Goal: Task Accomplishment & Management: Use online tool/utility

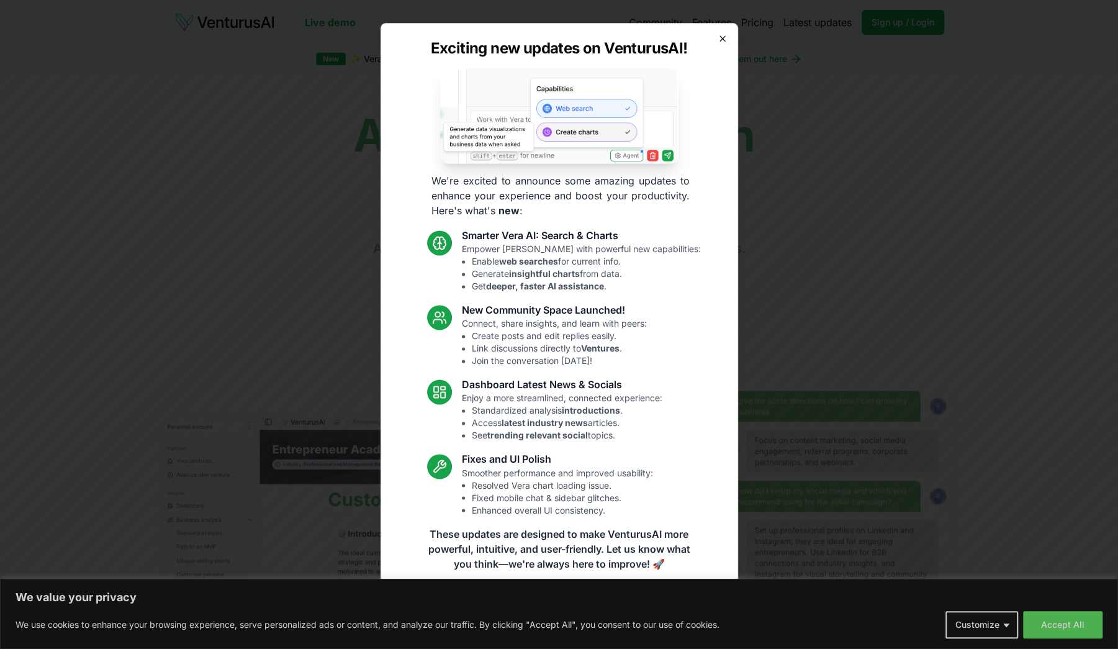
click at [723, 37] on icon "button" at bounding box center [723, 39] width 10 height 10
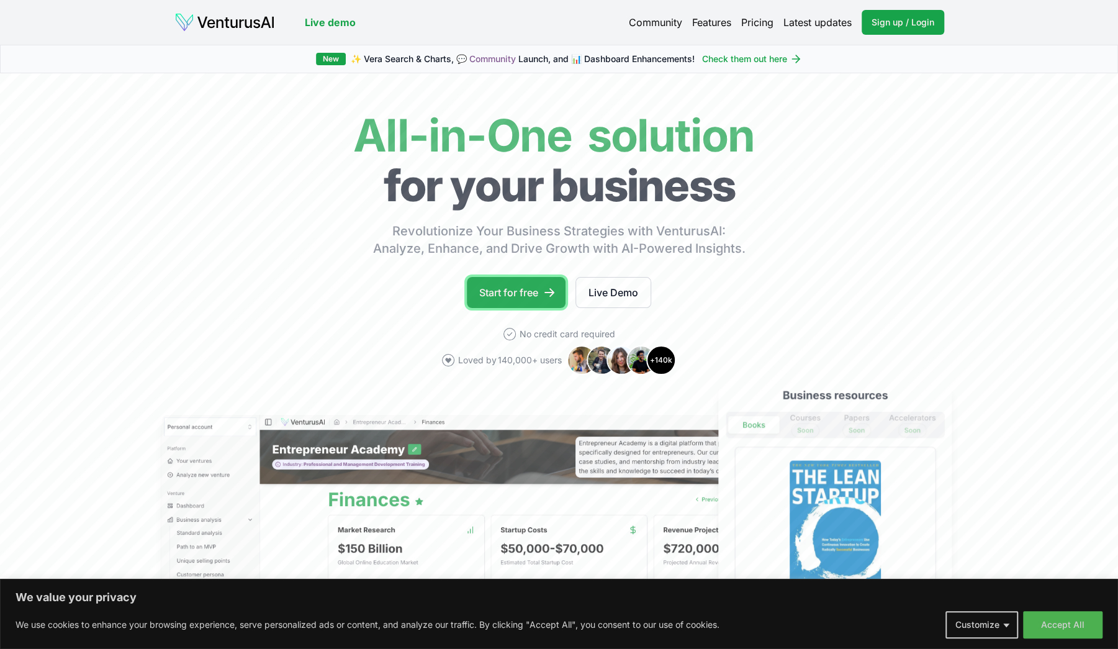
click at [516, 296] on link "Start for free" at bounding box center [516, 292] width 99 height 31
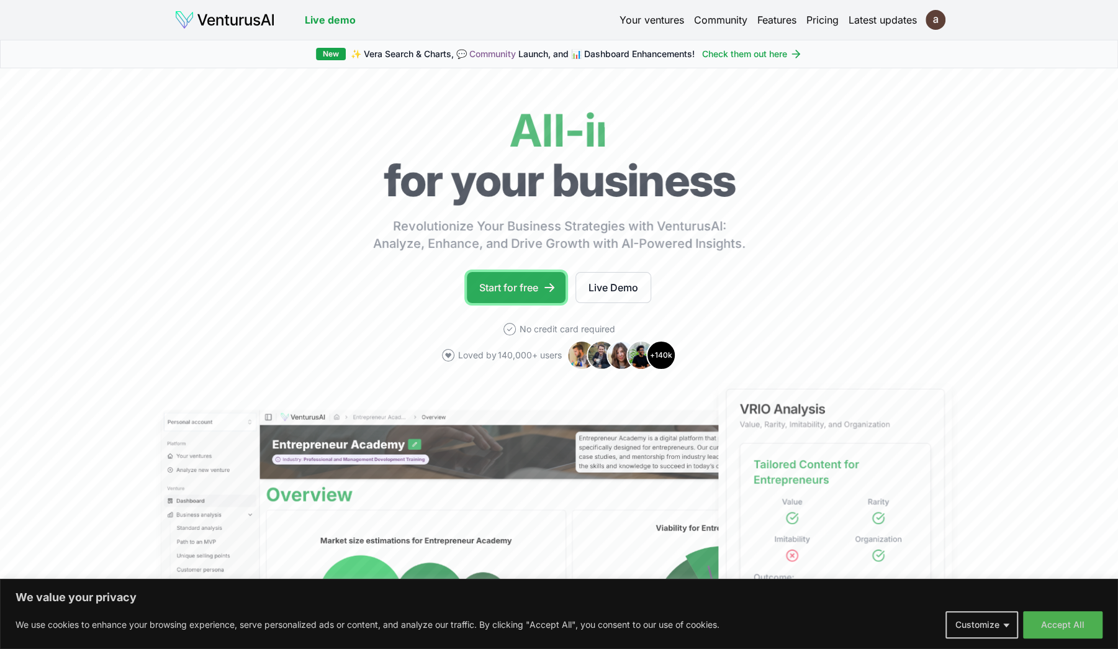
click at [531, 293] on link "Start for free" at bounding box center [516, 287] width 99 height 31
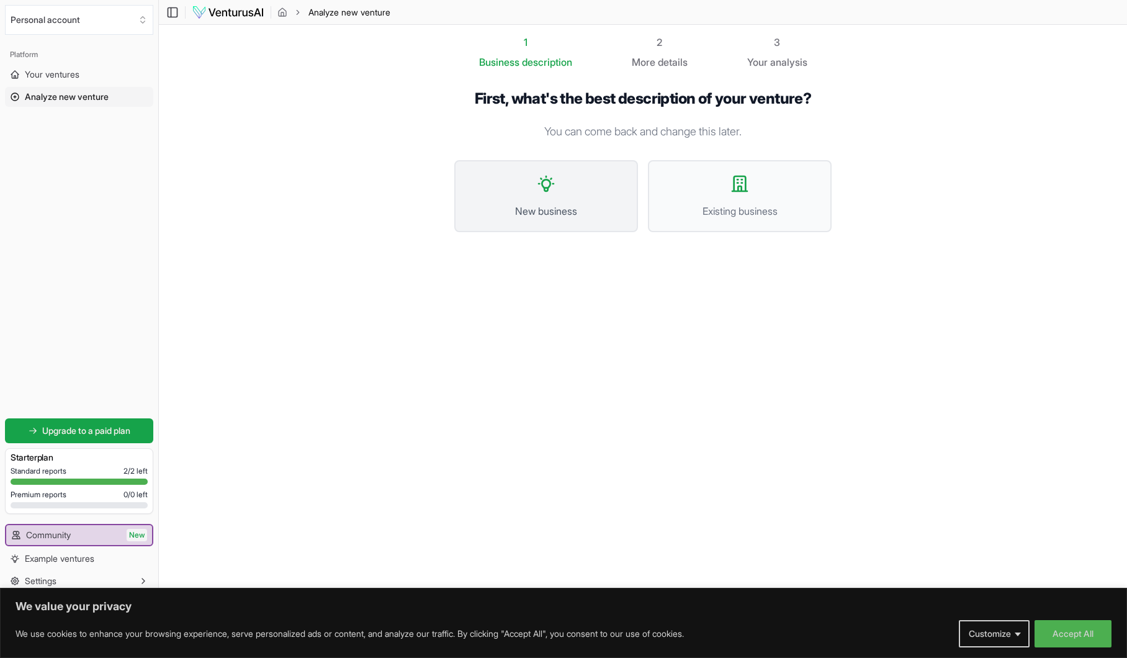
click at [606, 207] on span "New business" at bounding box center [546, 211] width 156 height 15
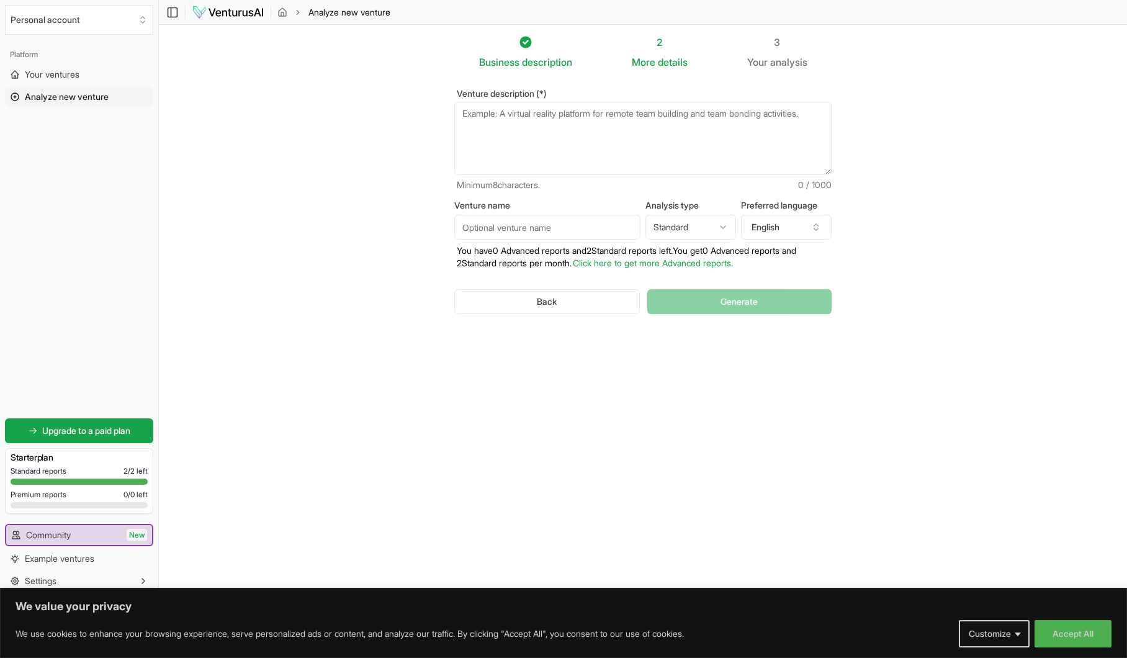
click at [518, 122] on textarea "Venture description (*)" at bounding box center [642, 138] width 377 height 73
paste textarea "To create a global wellness Tea ecosystem where people gather not just to drink…"
click at [457, 114] on textarea "To create a global wellness Tea ecosystem where people gather not just to drink…" at bounding box center [642, 138] width 377 height 73
click at [464, 114] on textarea "To create a global wellness Tea ecosystem where people gather not just to drink…" at bounding box center [642, 138] width 377 height 73
click at [579, 129] on textarea "To create a global wellness Tea ecosystem where people gather not just to drink…" at bounding box center [642, 138] width 377 height 73
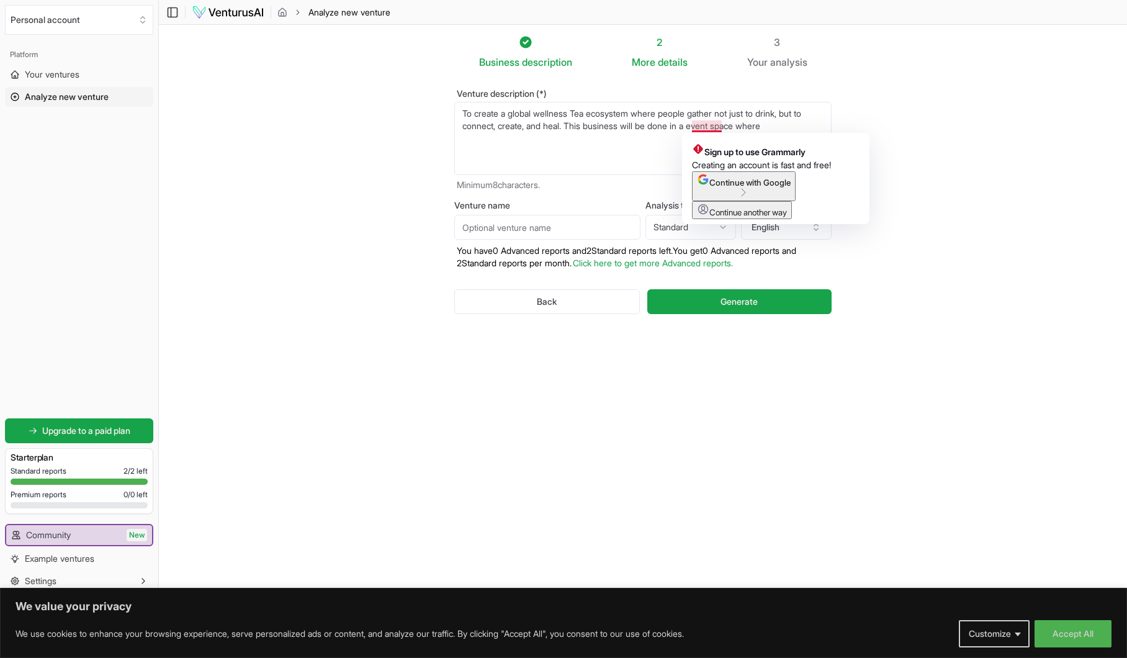
click at [710, 122] on textarea "To create a global wellness Tea ecosystem where people gather not just to drink…" at bounding box center [642, 138] width 377 height 73
click at [696, 125] on textarea "To create a global wellness Tea ecosystem where people gather not just to drink…" at bounding box center [642, 138] width 377 height 73
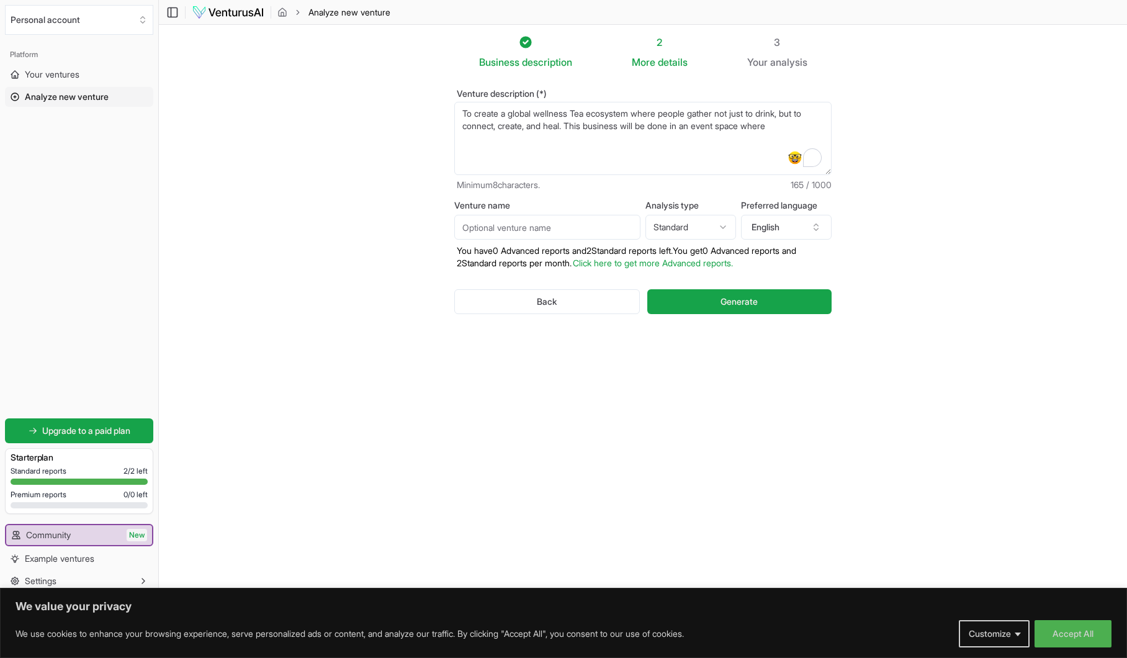
click at [797, 122] on textarea "To create a global wellness Tea ecosystem where people gather not just to drink…" at bounding box center [642, 138] width 377 height 73
paste textarea "Tea as the hero beverage – mindful, healthier, social • Community-first event h…"
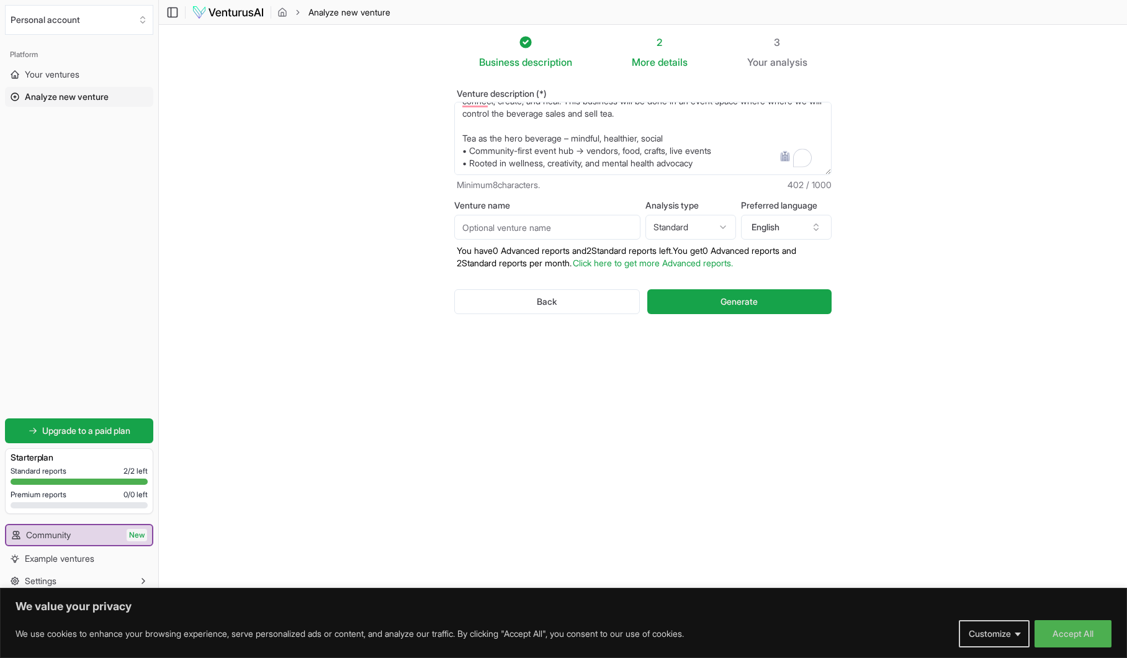
click at [469, 135] on textarea "To create a global wellness Tea ecosystem where people gather not just to drink…" at bounding box center [642, 138] width 377 height 73
click at [471, 155] on textarea "To create a global wellness Tea ecosystem where people gather not just to drink…" at bounding box center [642, 138] width 377 height 73
click at [842, 19] on div "Toggle Sidebar Analyze new venture" at bounding box center [643, 12] width 968 height 15
click at [718, 143] on textarea "To create a global wellness Tea ecosystem where people gather not just to drink…" at bounding box center [642, 138] width 377 height 73
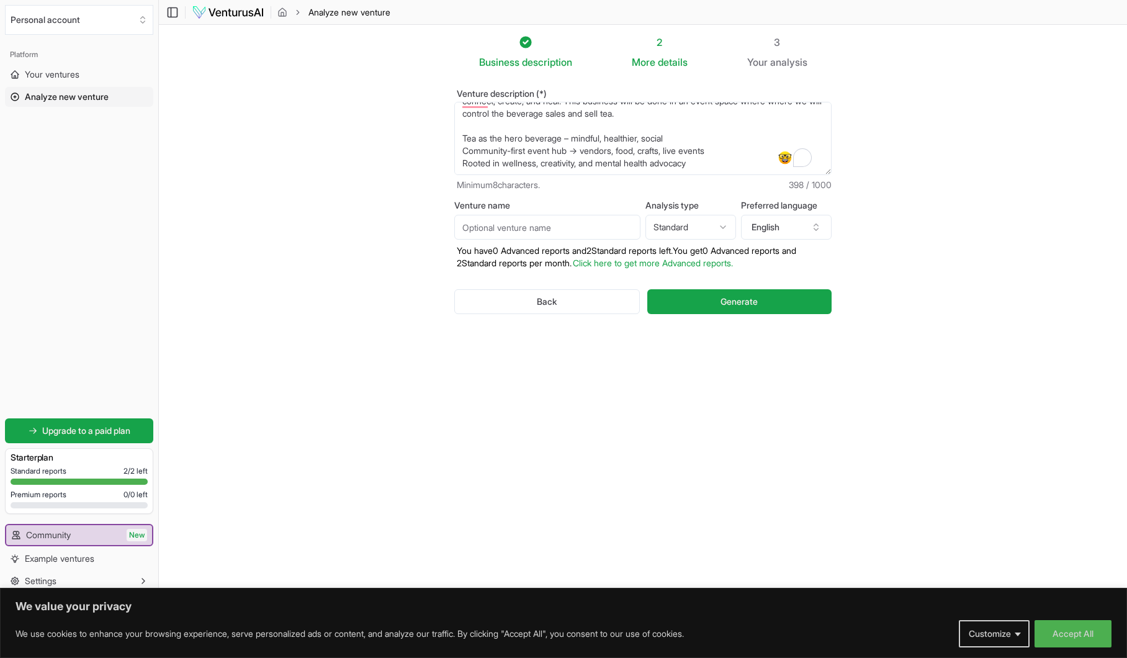
click at [718, 148] on textarea "To create a global wellness Tea ecosystem where people gather not just to drink…" at bounding box center [642, 138] width 377 height 73
paste textarea "Revenue Streams: 1. Vendor fees (crafts, food stalls, pop-ups) 2. Tea sales (bl…"
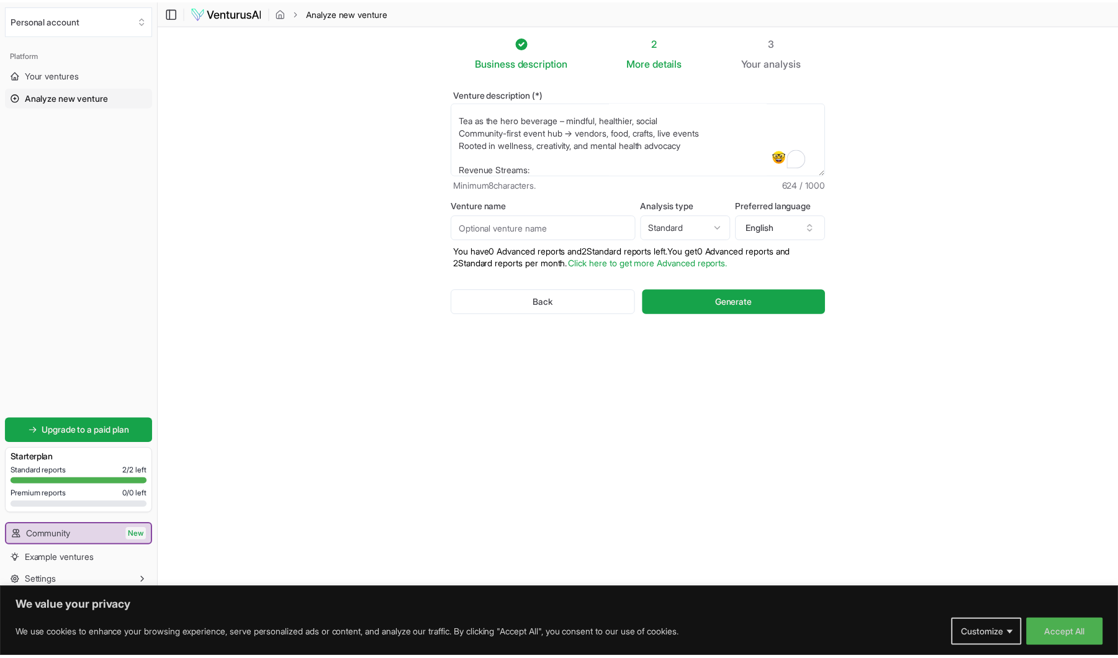
scroll to position [106, 0]
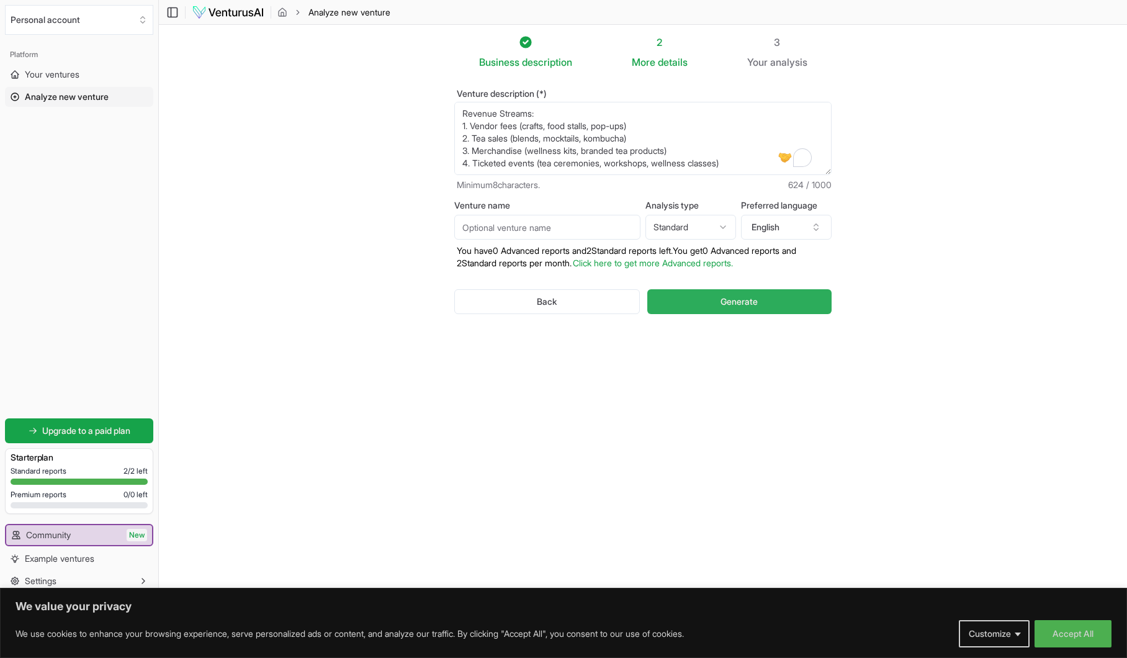
type textarea "To create a global wellness Tea ecosystem where people gather not just to drink…"
click at [755, 301] on span "Generate" at bounding box center [739, 301] width 37 height 12
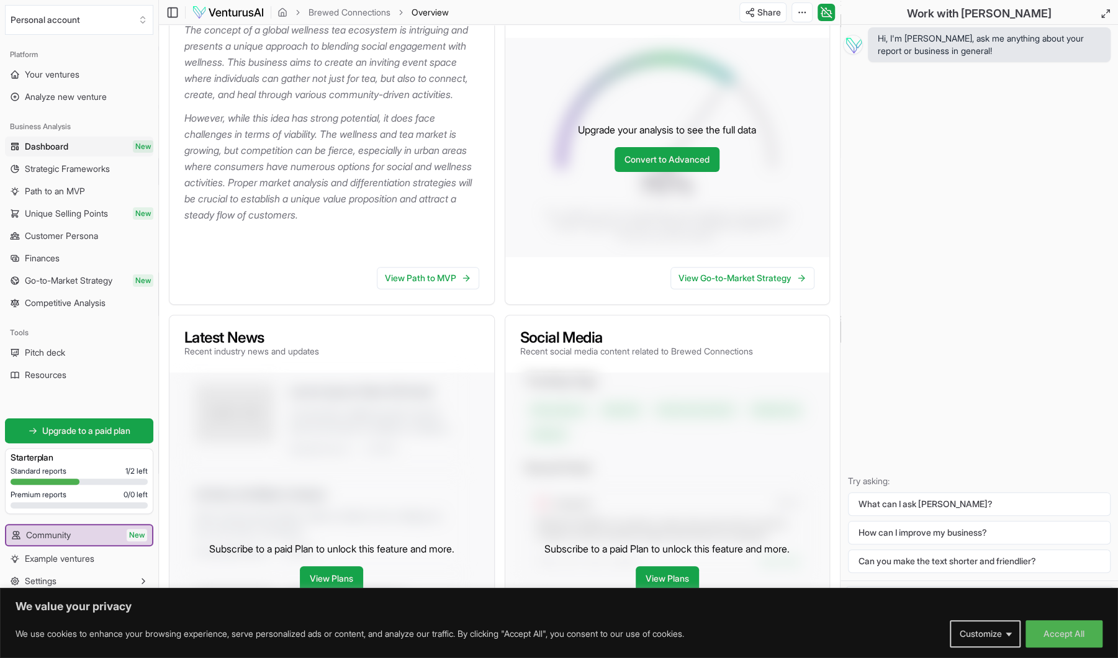
scroll to position [202, 0]
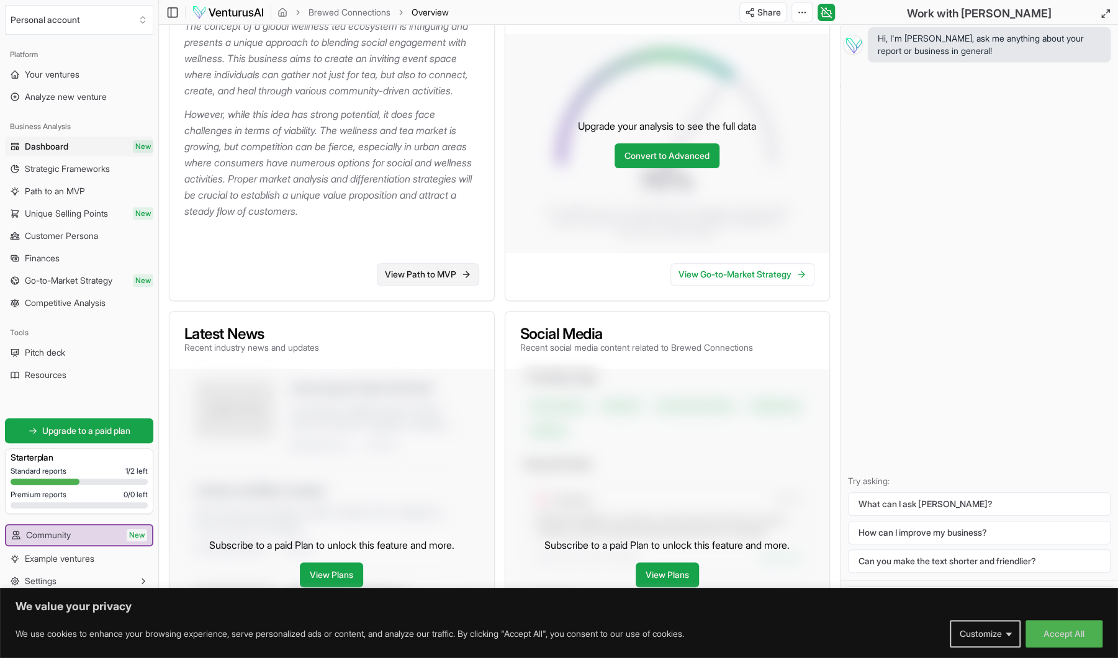
click at [461, 279] on icon at bounding box center [466, 274] width 10 height 10
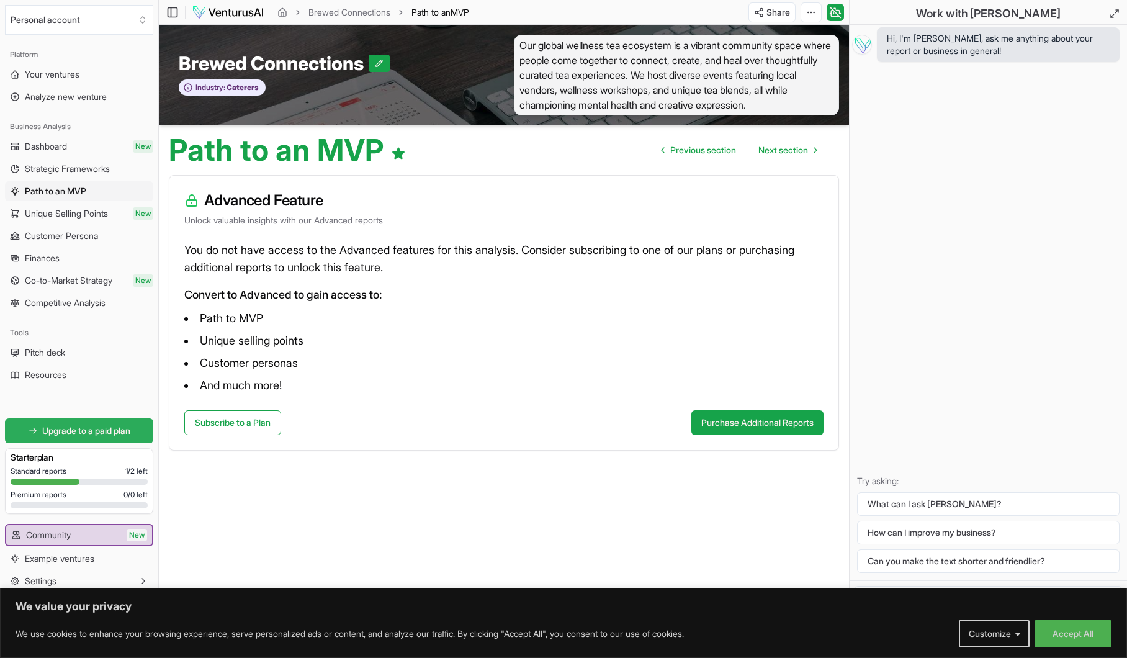
click at [88, 421] on link "Upgrade to a paid plan" at bounding box center [79, 430] width 148 height 25
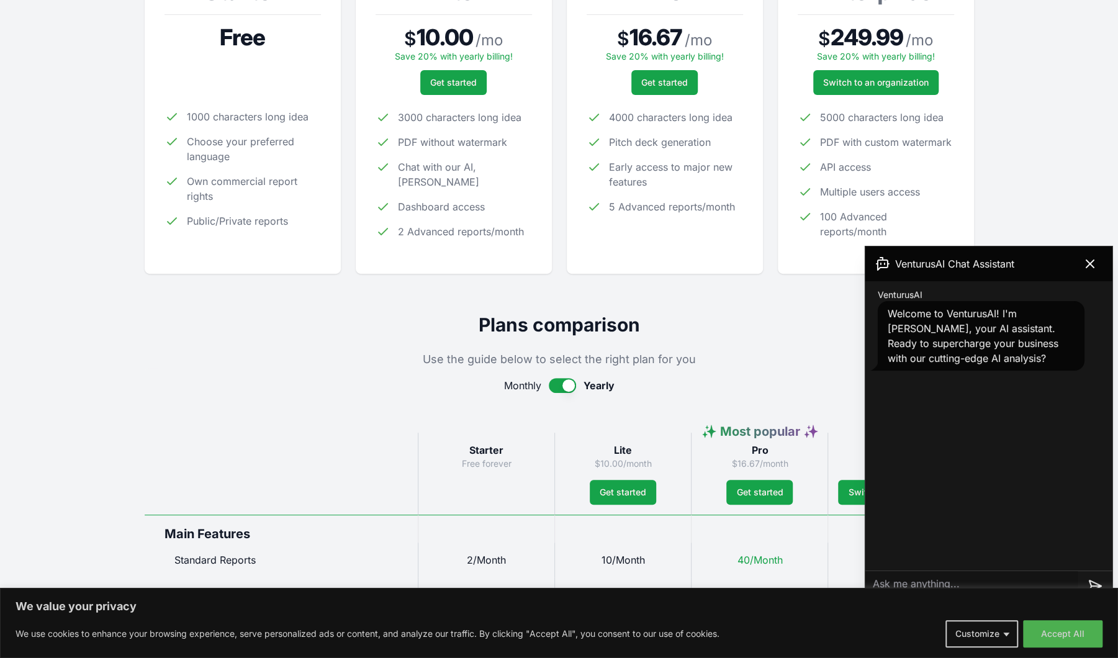
scroll to position [258, 0]
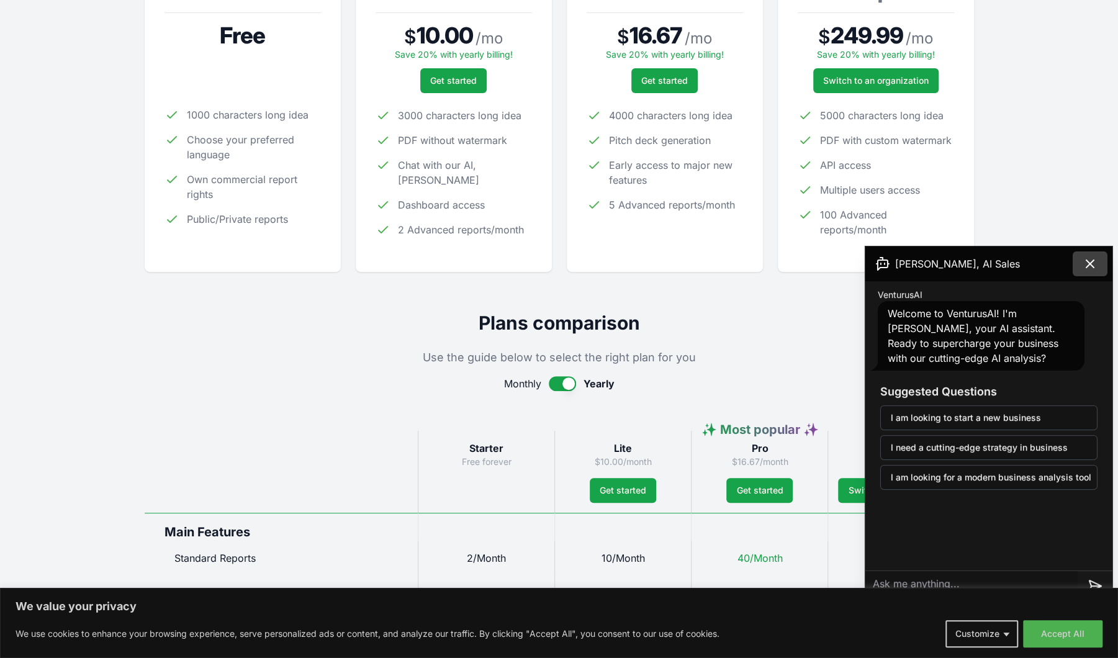
click at [1089, 266] on icon at bounding box center [1089, 263] width 7 height 7
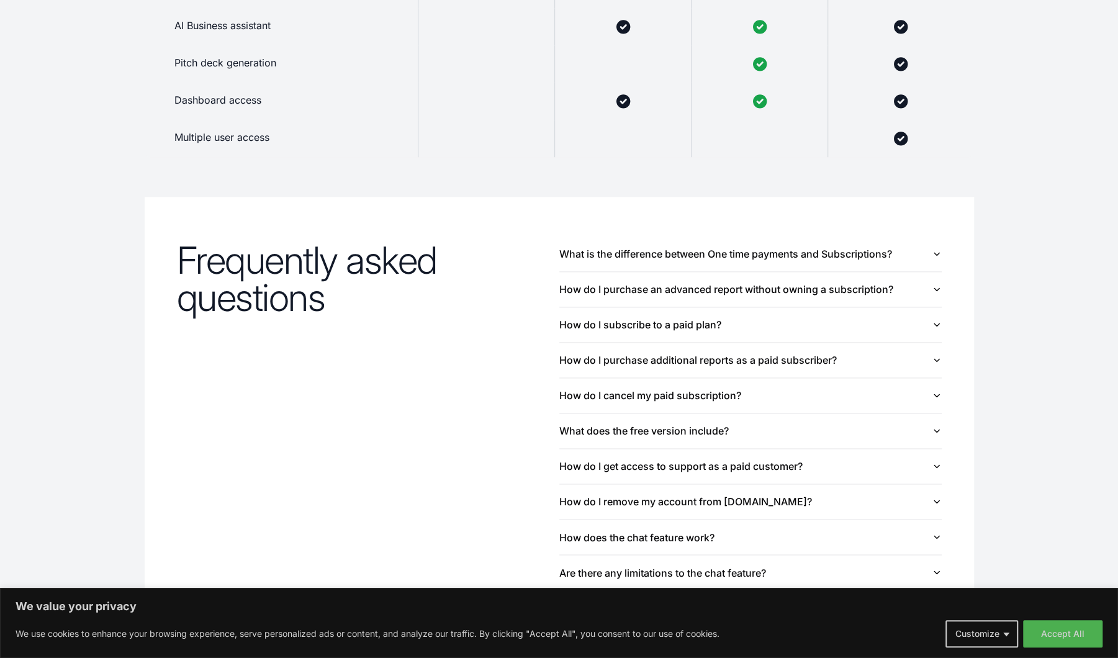
scroll to position [1255, 0]
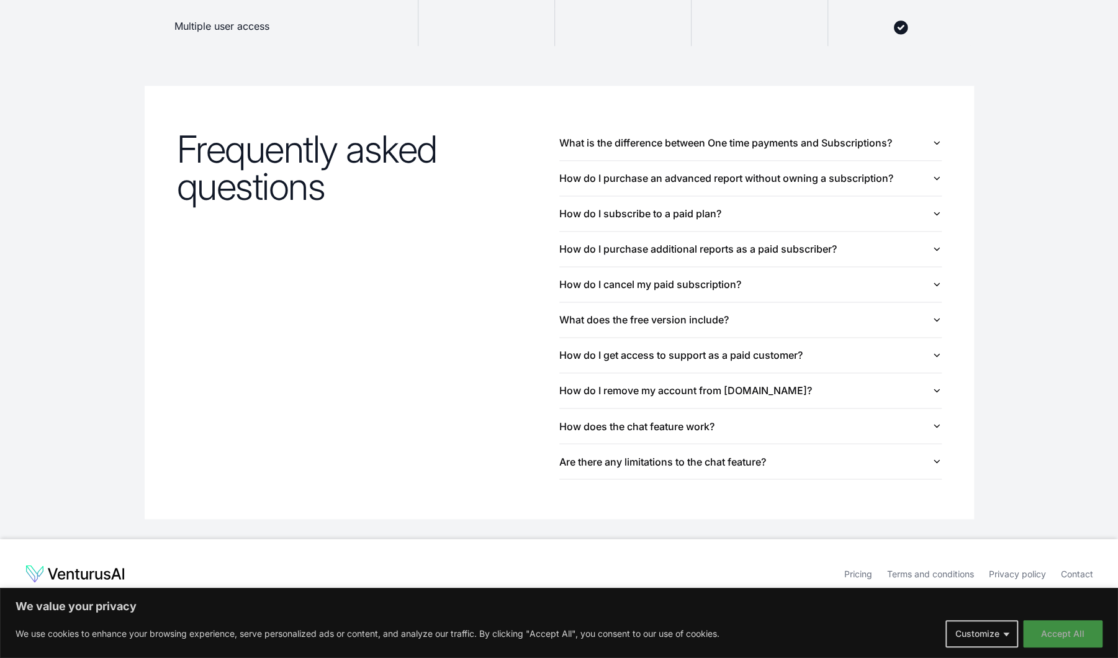
click at [1077, 633] on button "Accept All" at bounding box center [1062, 633] width 79 height 27
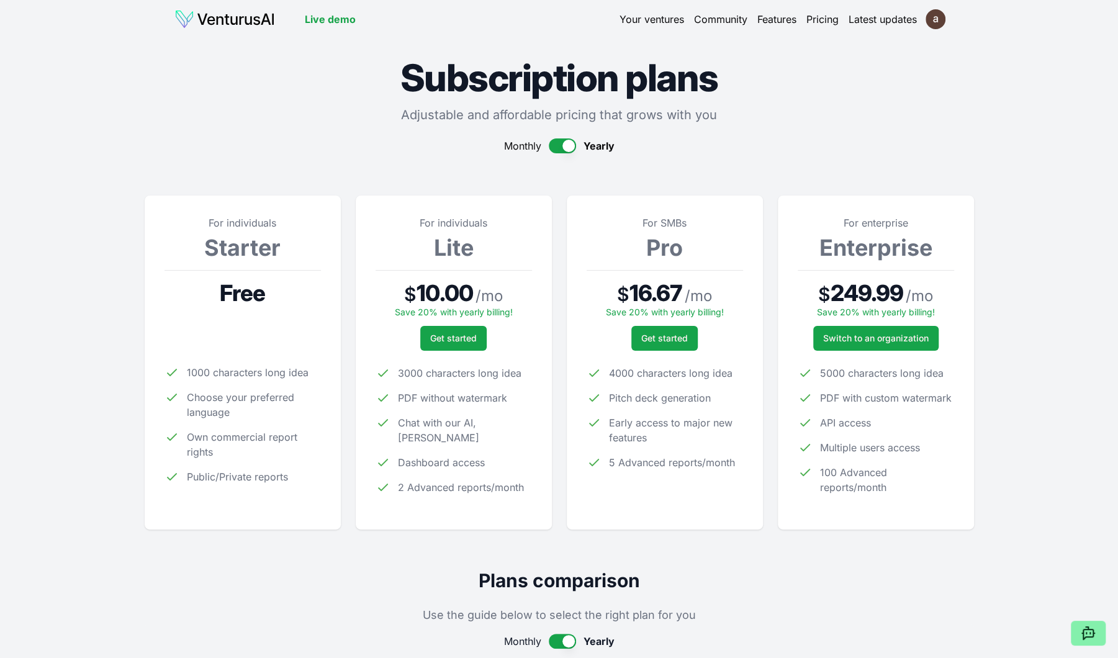
scroll to position [0, 0]
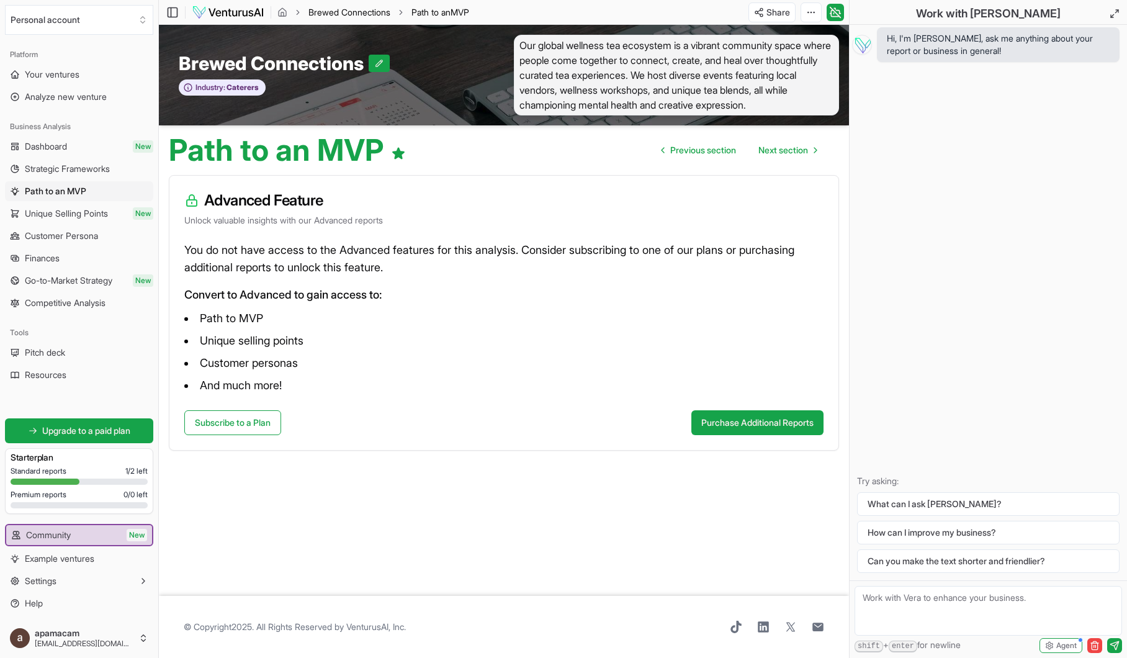
click at [358, 7] on link "Brewed Connections" at bounding box center [350, 12] width 82 height 12
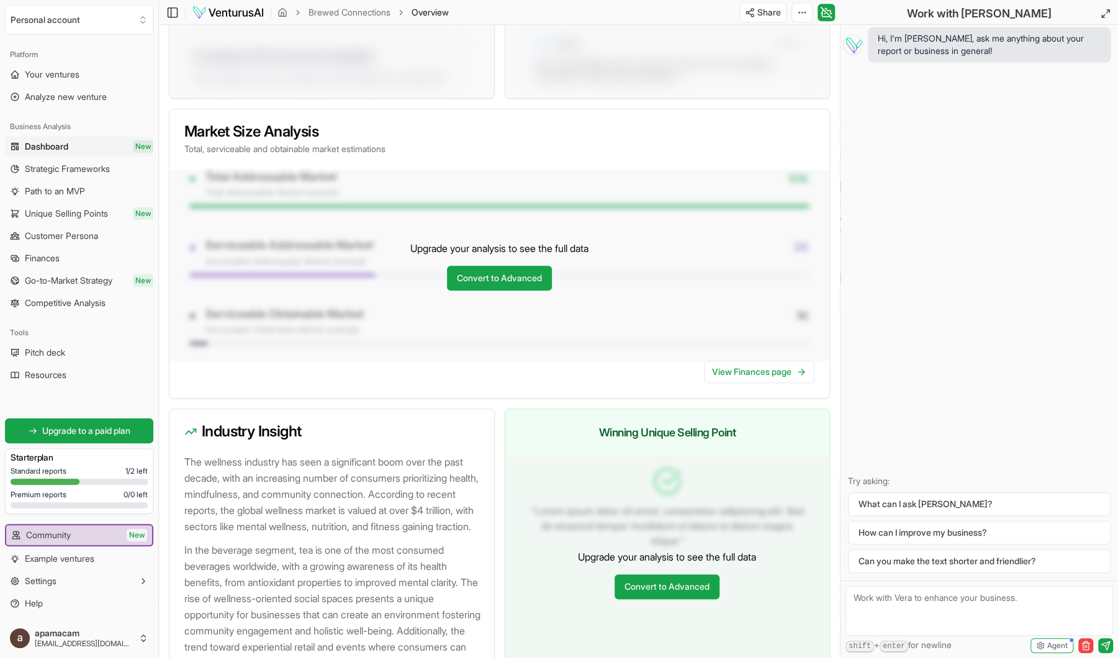
scroll to position [1078, 0]
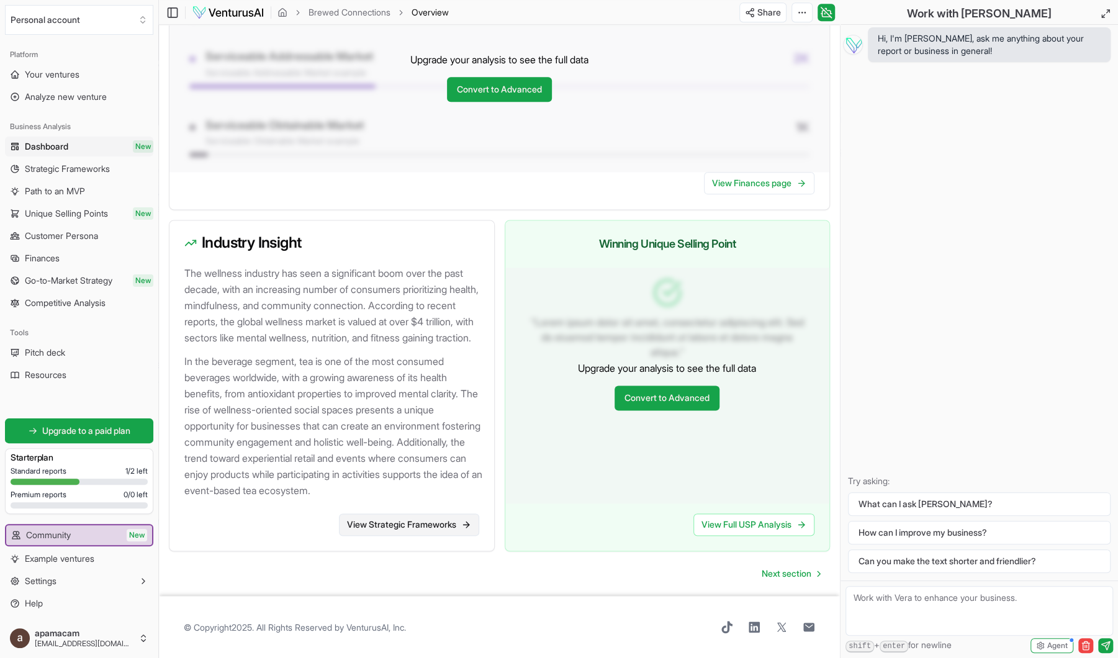
click at [417, 520] on link "View Strategic Frameworks" at bounding box center [409, 524] width 140 height 22
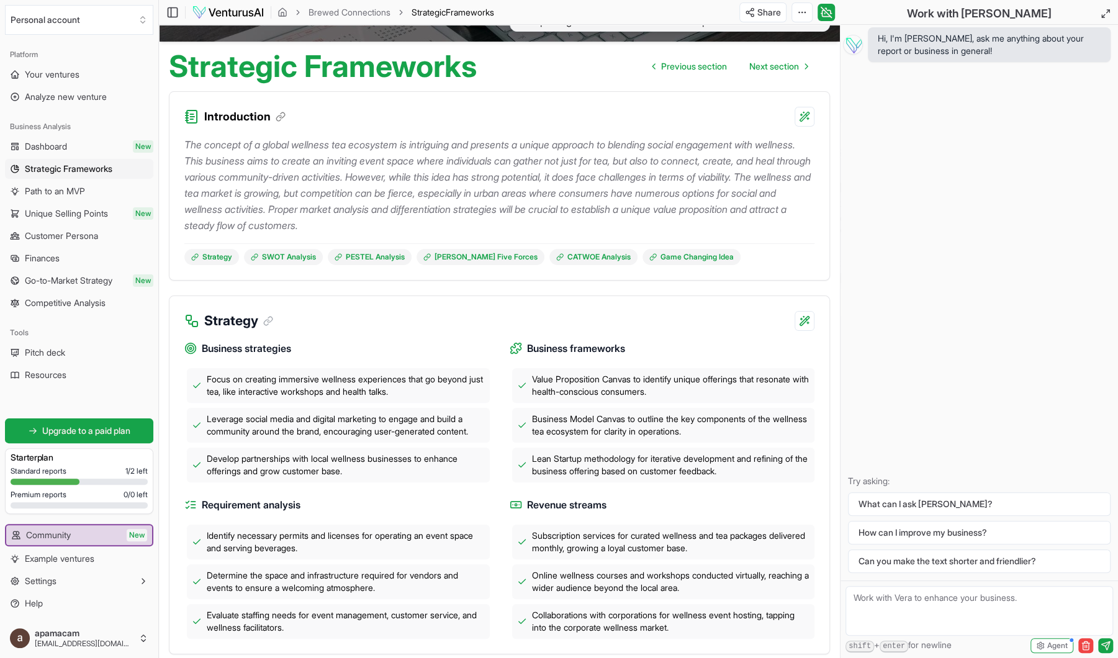
scroll to position [84, 0]
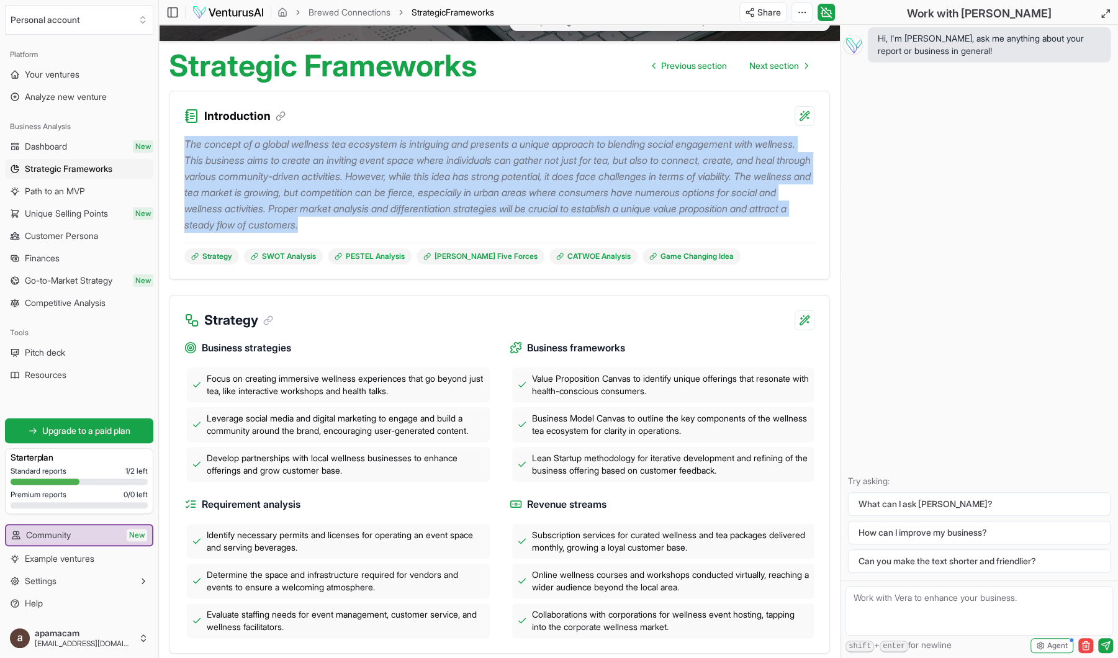
drag, startPoint x: 186, startPoint y: 158, endPoint x: 567, endPoint y: 239, distance: 389.1
click at [567, 233] on p "The concept of a global wellness tea ecosystem is intriguing and presents a uni…" at bounding box center [499, 184] width 630 height 97
copy p "The concept of a global wellness tea ecosystem is intriguing and presents a uni…"
click at [778, 261] on div "Strategy SWOT Analysis PESTEL Analysis [PERSON_NAME] Five Forces CATWOE Analysi…" at bounding box center [499, 254] width 630 height 22
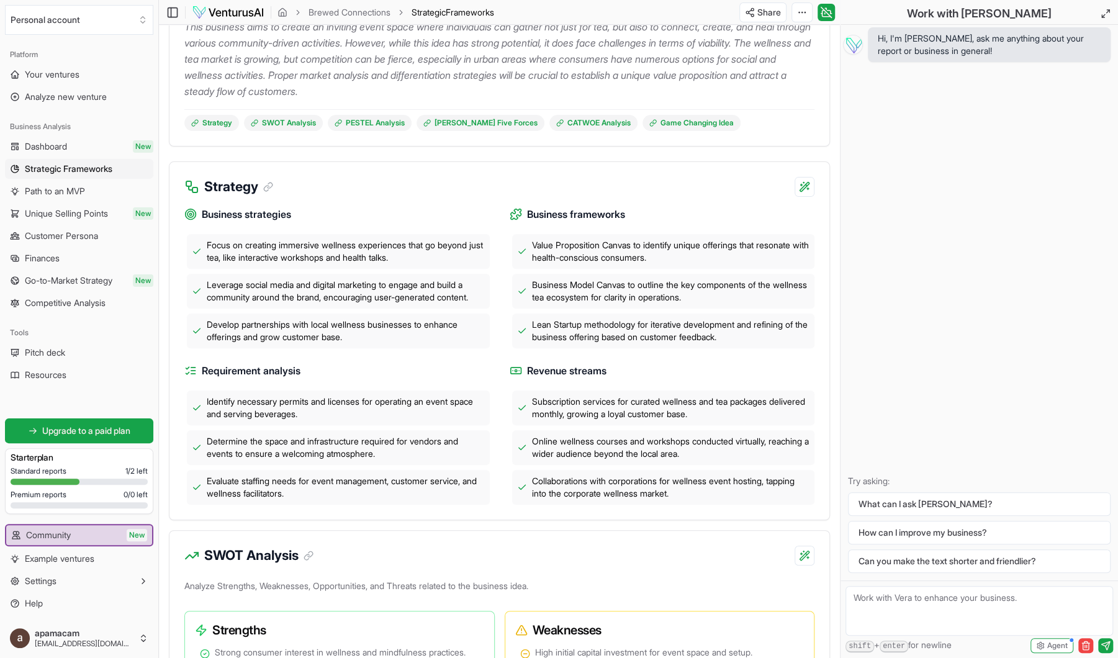
scroll to position [215, 0]
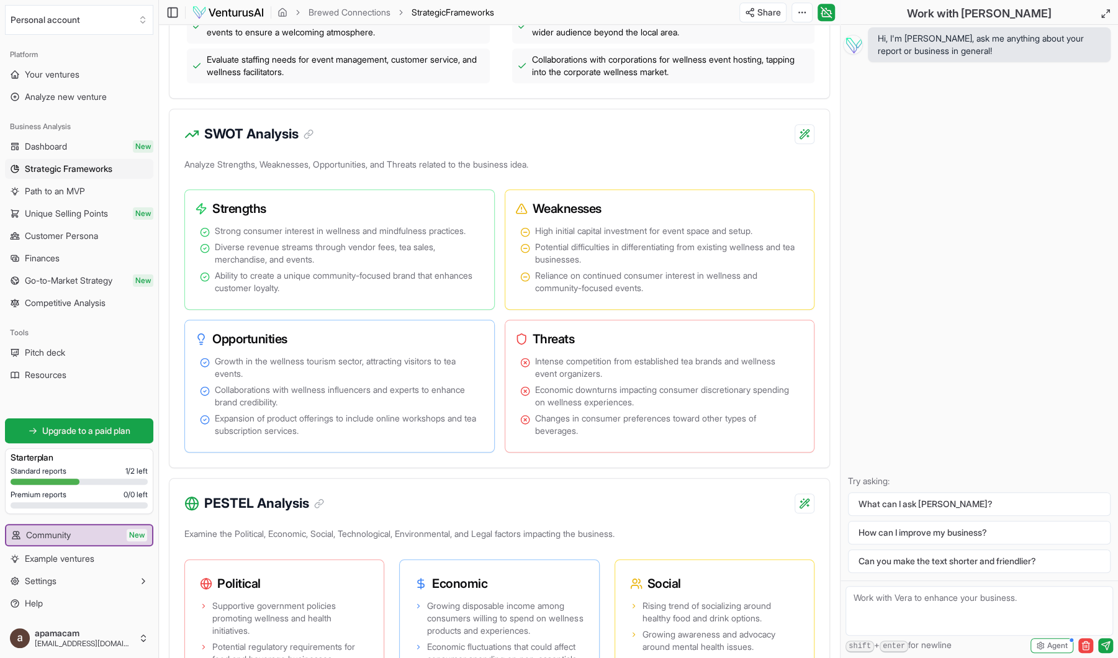
scroll to position [639, 0]
click at [823, 306] on div "Analyze Strengths, Weaknesses, Opportunities, and Threats related to the busine…" at bounding box center [499, 312] width 660 height 312
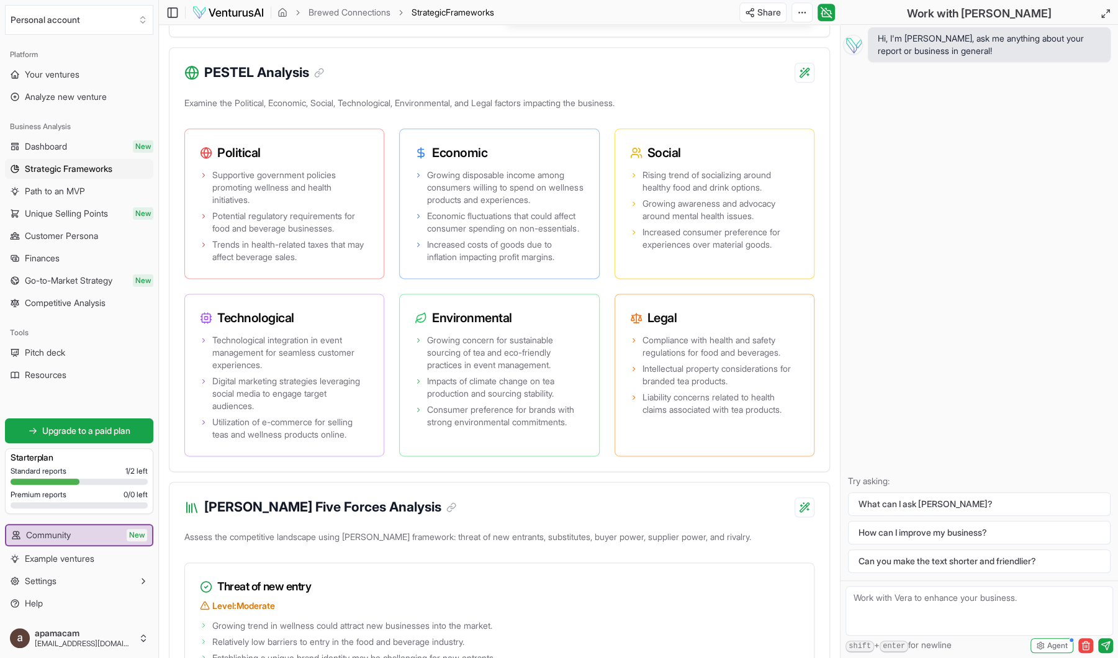
scroll to position [1070, 0]
click at [831, 99] on div "Introduction The concept of a global wellness tea ecosystem is intriguing and p…" at bounding box center [499, 502] width 681 height 2812
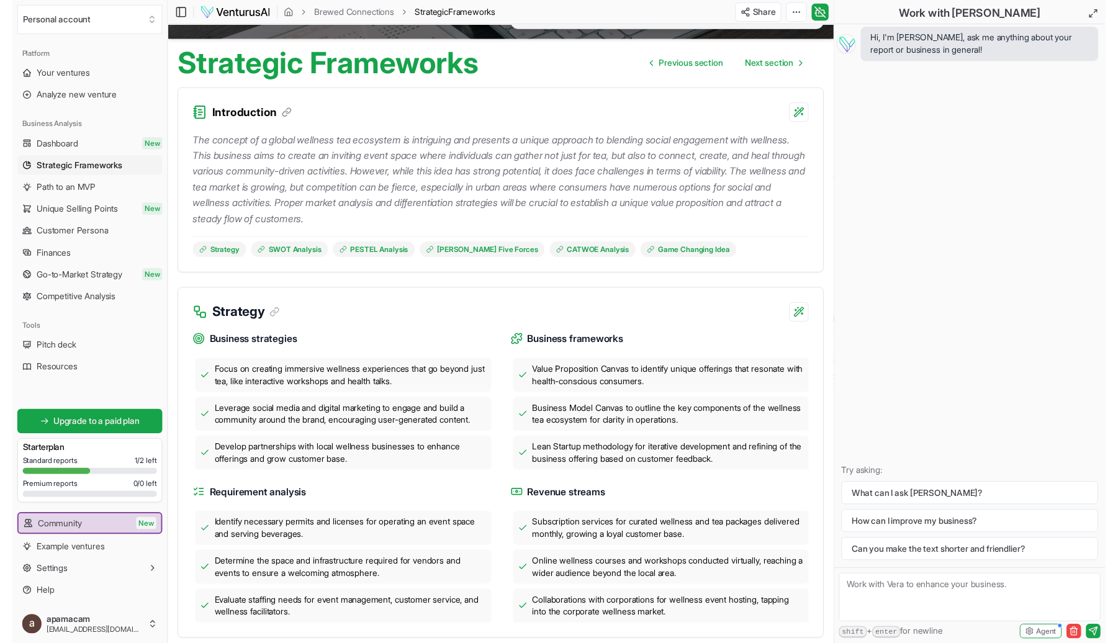
scroll to position [0, 0]
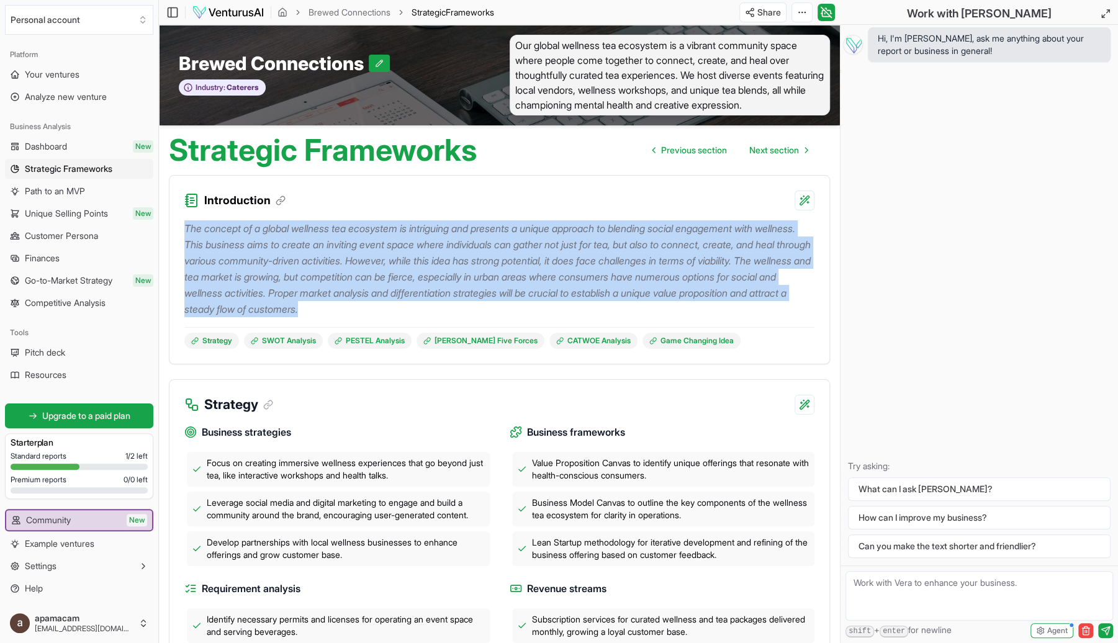
drag, startPoint x: 547, startPoint y: 322, endPoint x: 183, endPoint y: 246, distance: 372.3
click at [183, 246] on div "The concept of a global wellness tea ecosystem is intriguing and presents a uni…" at bounding box center [499, 286] width 660 height 153
copy p "The concept of a global wellness tea ecosystem is intriguing and presents a uni…"
